Goal: Information Seeking & Learning: Understand process/instructions

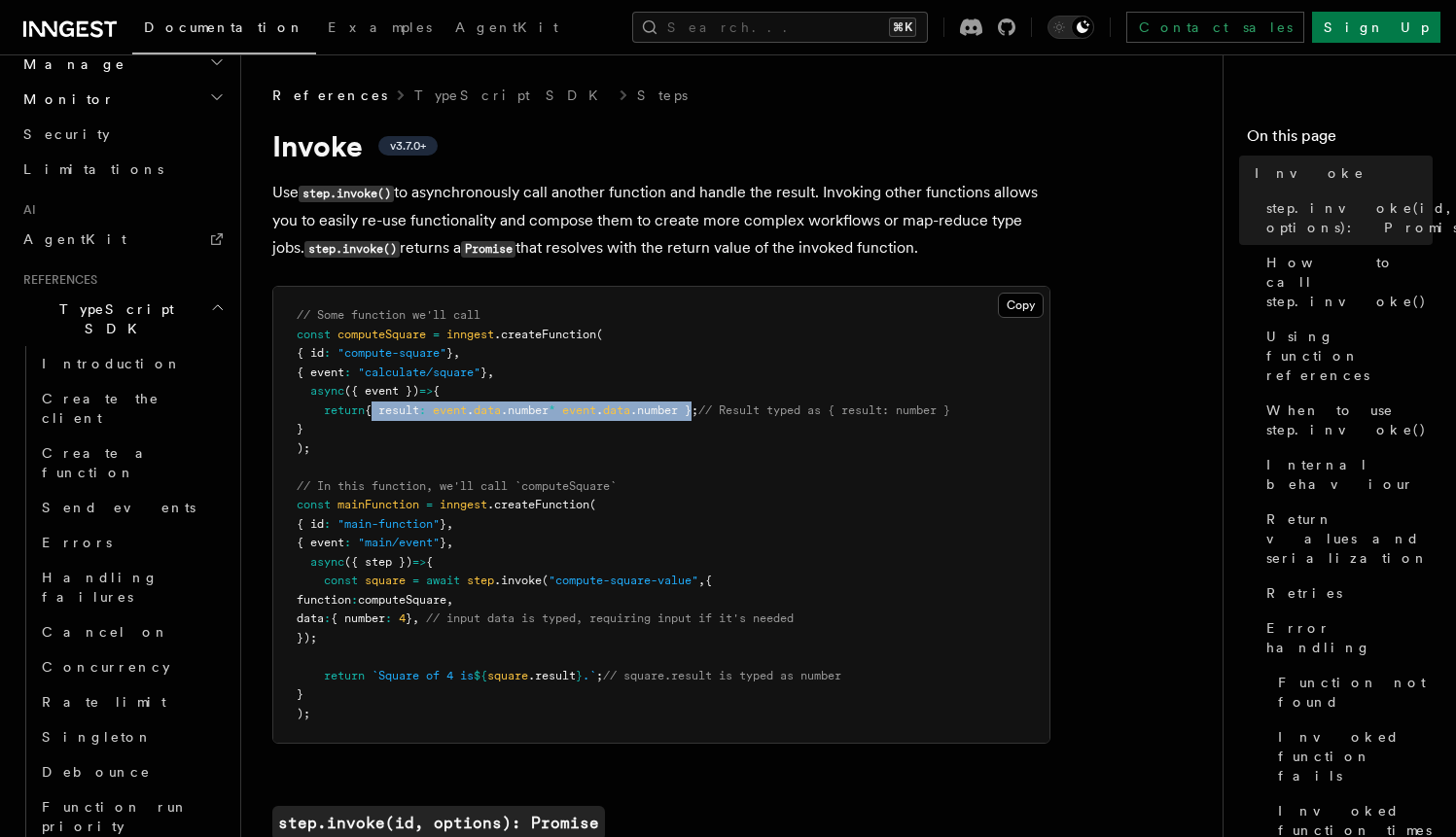
scroll to position [1110, 0]
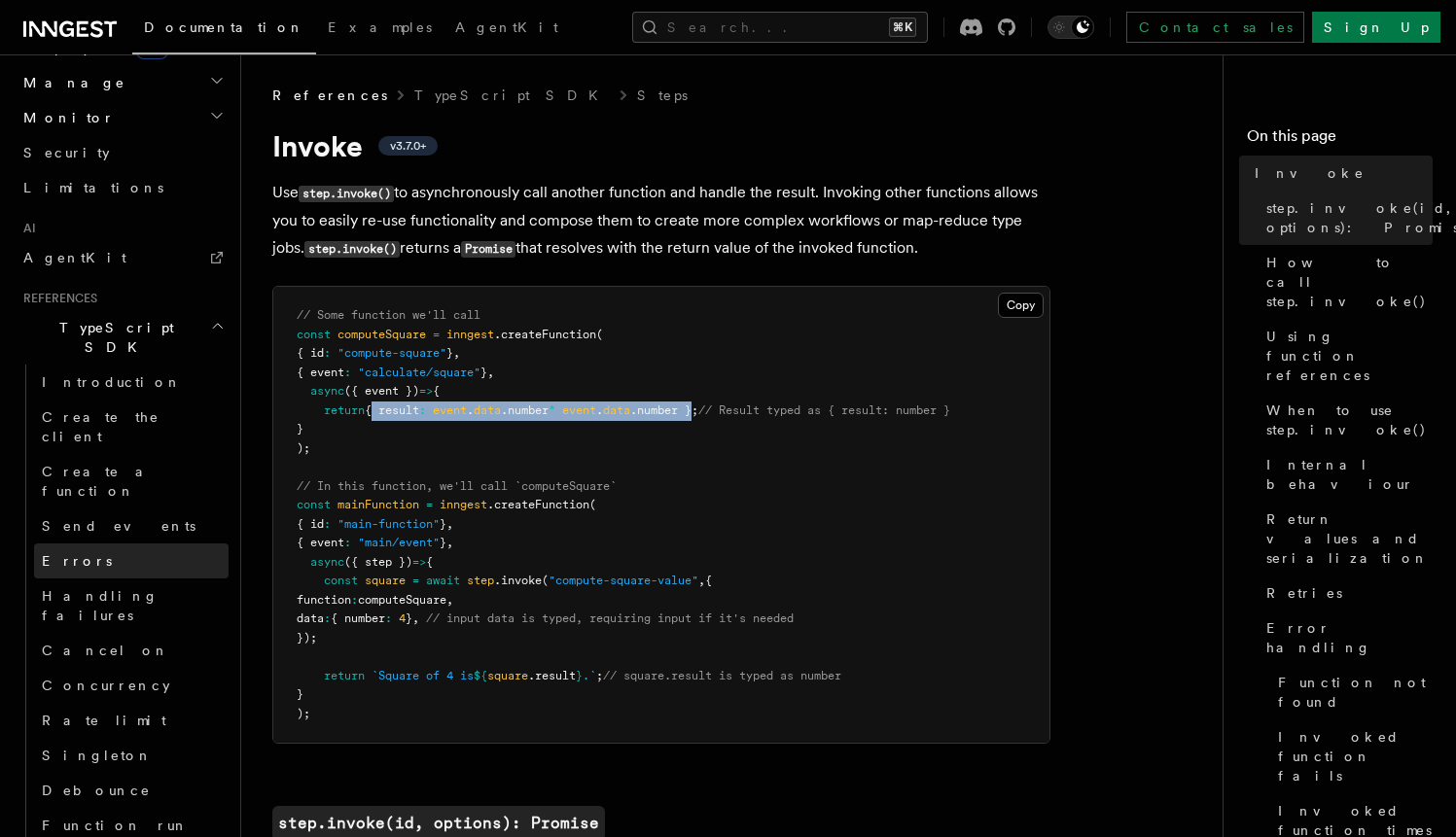
click at [76, 553] on span "Errors" at bounding box center [77, 561] width 70 height 16
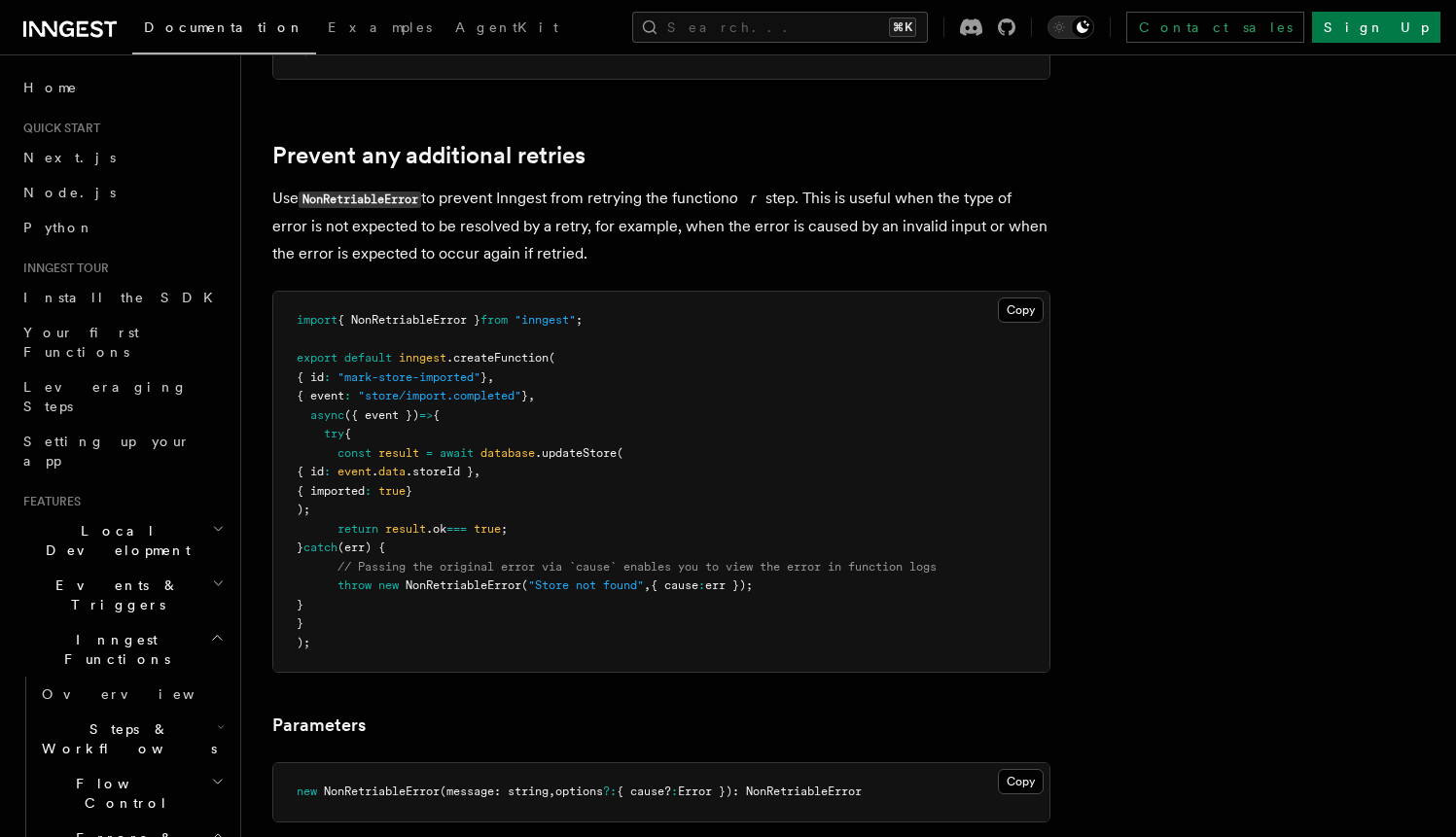
scroll to position [859, 0]
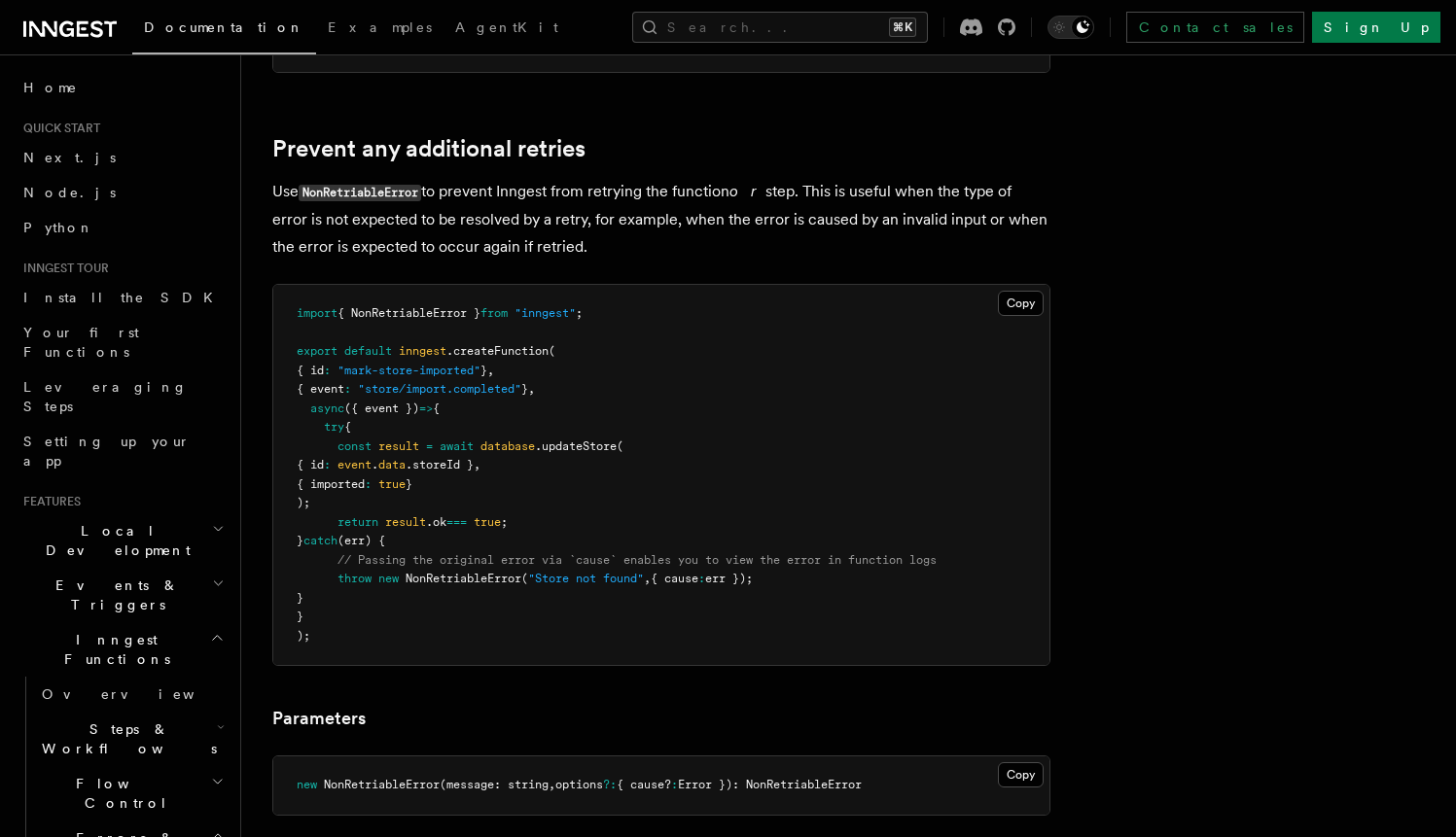
drag, startPoint x: 340, startPoint y: 578, endPoint x: 796, endPoint y: 579, distance: 456.0
click at [796, 579] on pre "import { NonRetriableError } from "inngest" ; export default inngest .createFun…" at bounding box center [661, 474] width 776 height 380
copy span "throw new NonRetriableError ( "Store not found" , { cause : err });"
click at [487, 561] on span "// Passing the original error via `cause` enables you to view the error in func…" at bounding box center [638, 560] width 599 height 14
